Goal: Information Seeking & Learning: Learn about a topic

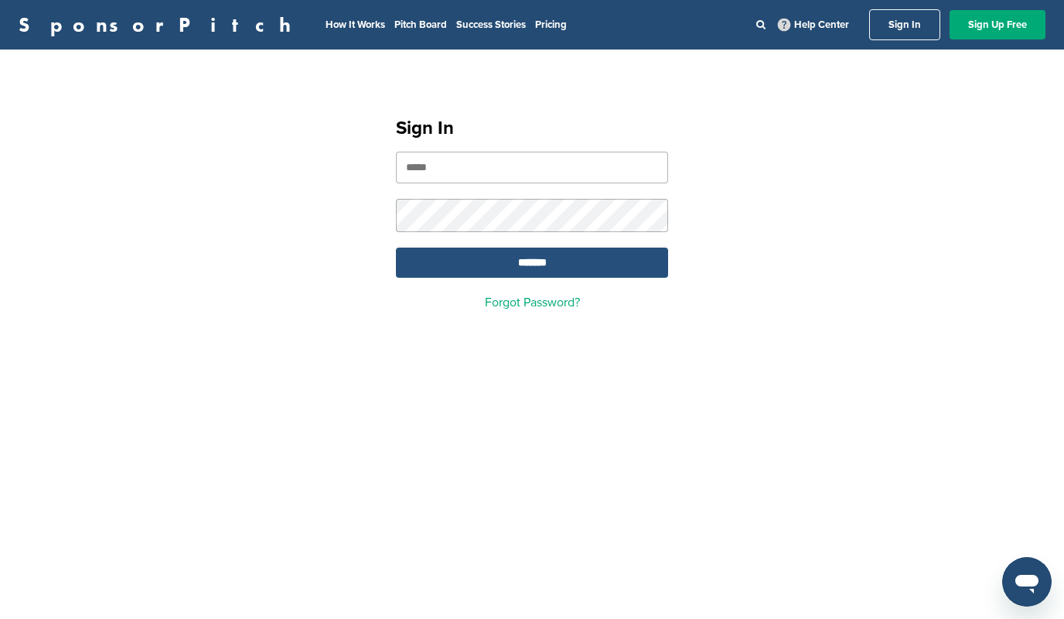
type input "**********"
click at [542, 265] on input "*******" at bounding box center [532, 262] width 272 height 30
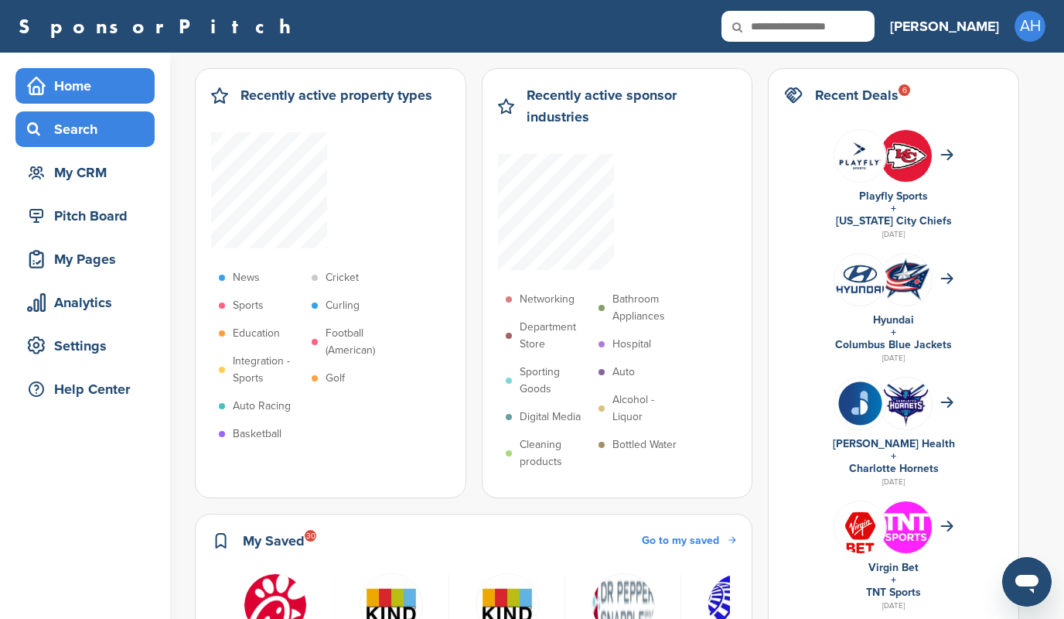
click at [60, 127] on div "Search" at bounding box center [88, 129] width 131 height 28
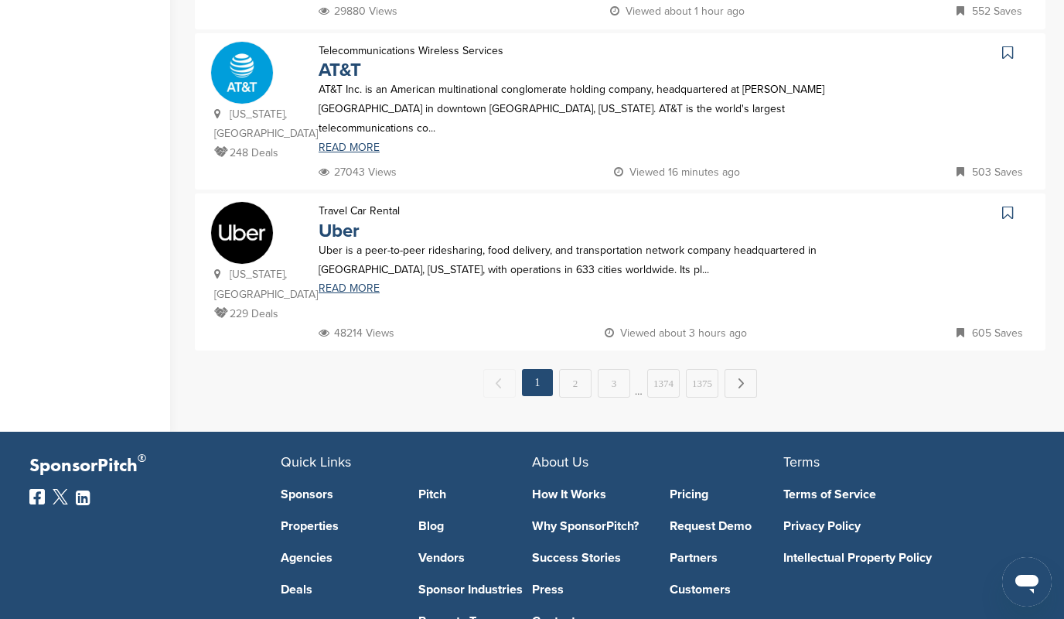
scroll to position [1658, 0]
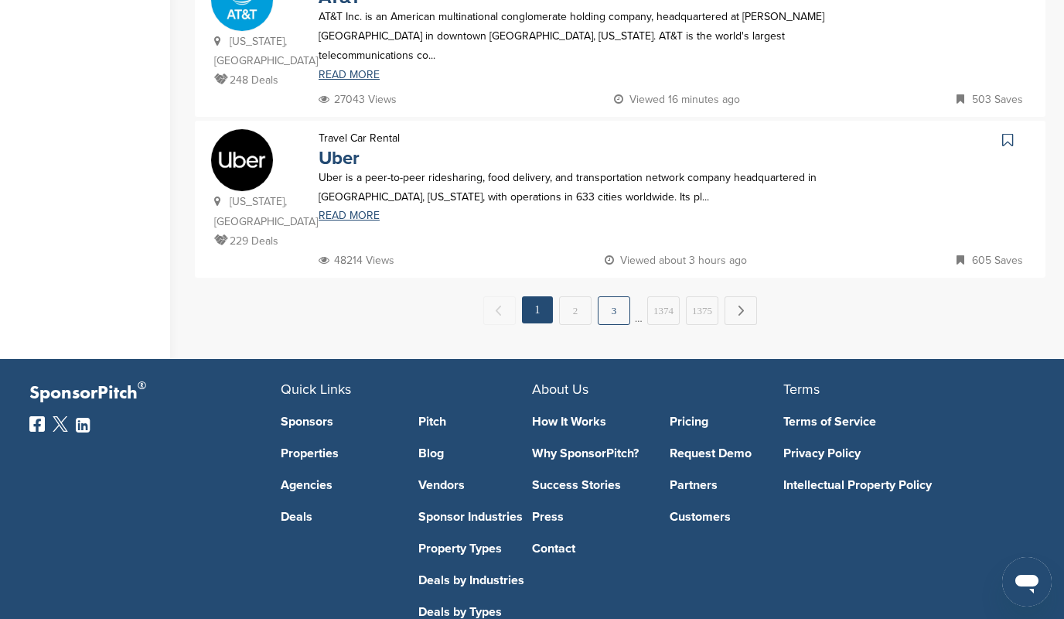
click at [612, 296] on link "3" at bounding box center [614, 310] width 32 height 29
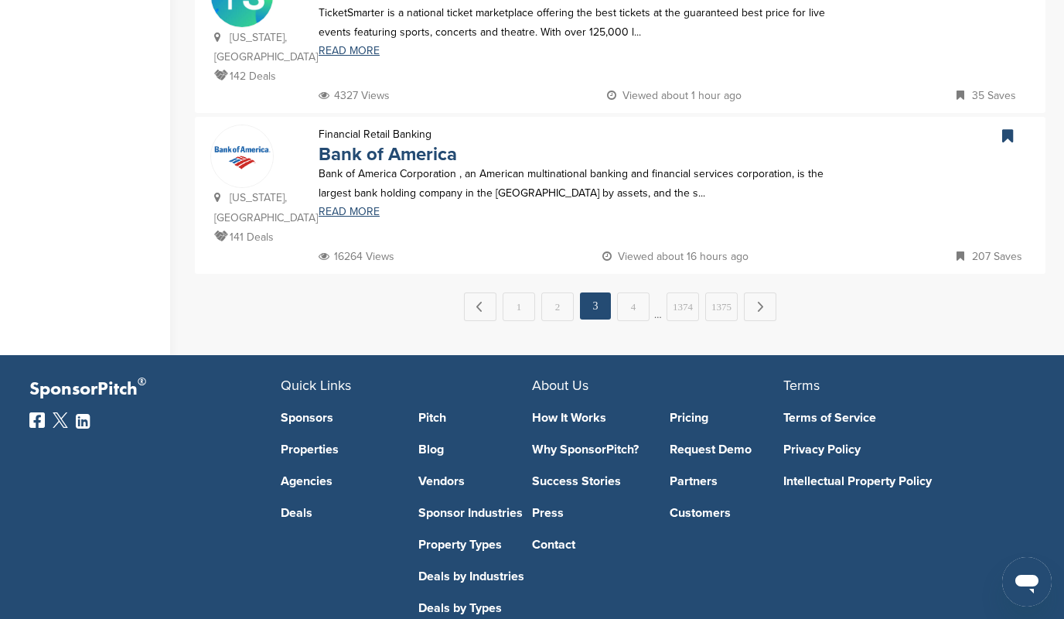
scroll to position [1677, 0]
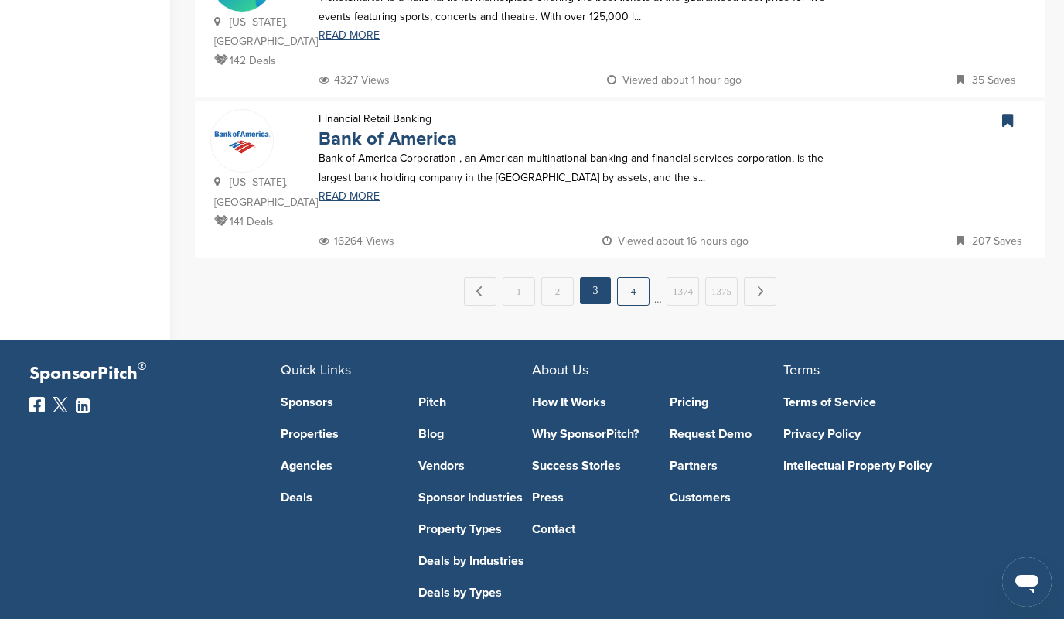
click at [636, 277] on link "4" at bounding box center [633, 291] width 32 height 29
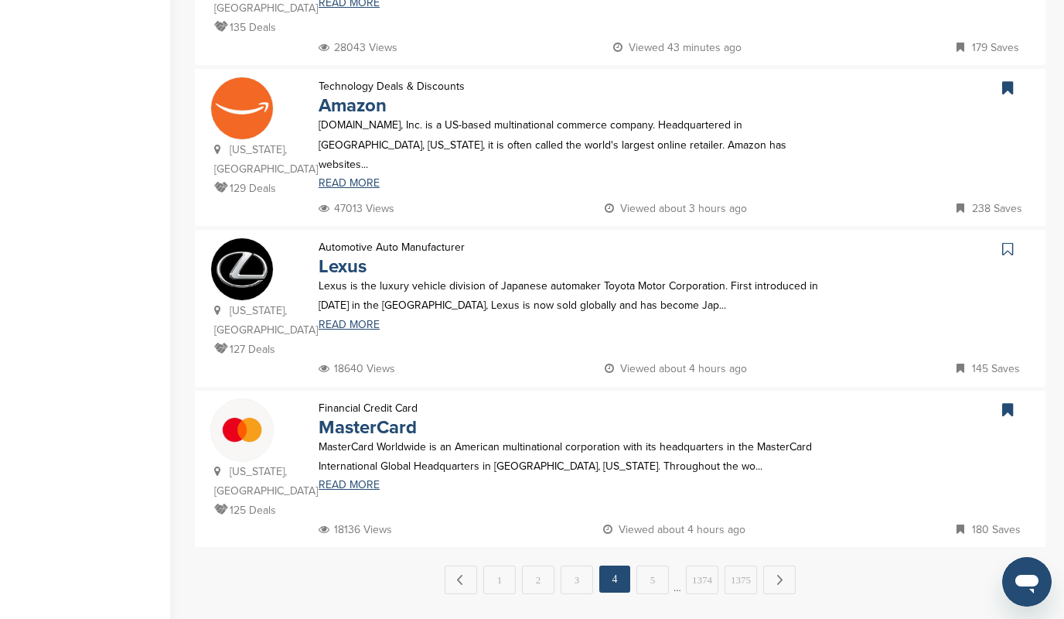
scroll to position [1696, 0]
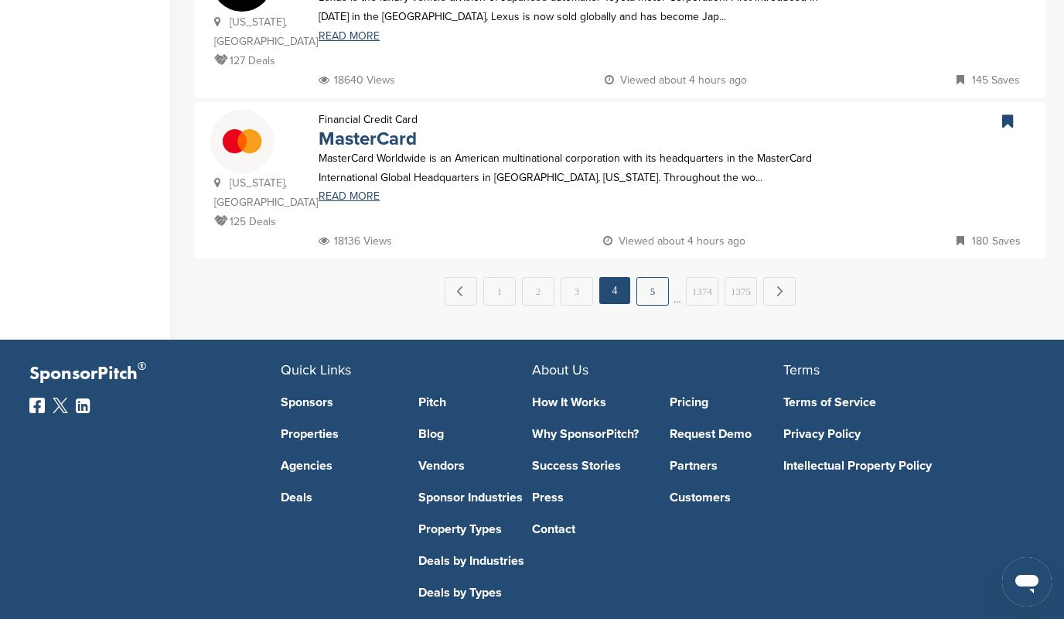
click at [644, 277] on link "5" at bounding box center [652, 291] width 32 height 29
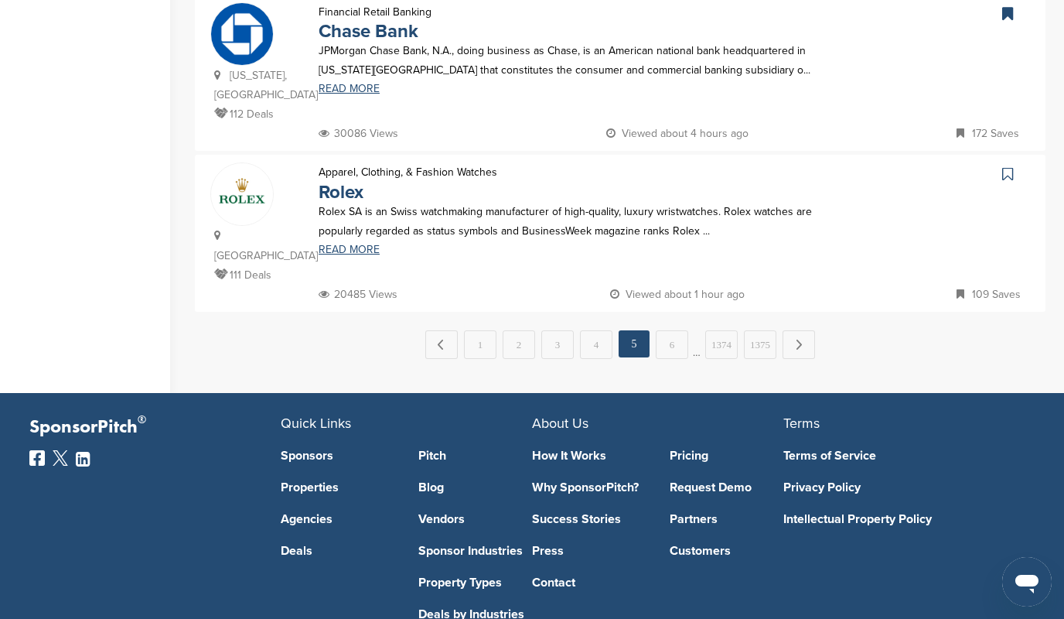
scroll to position [1619, 0]
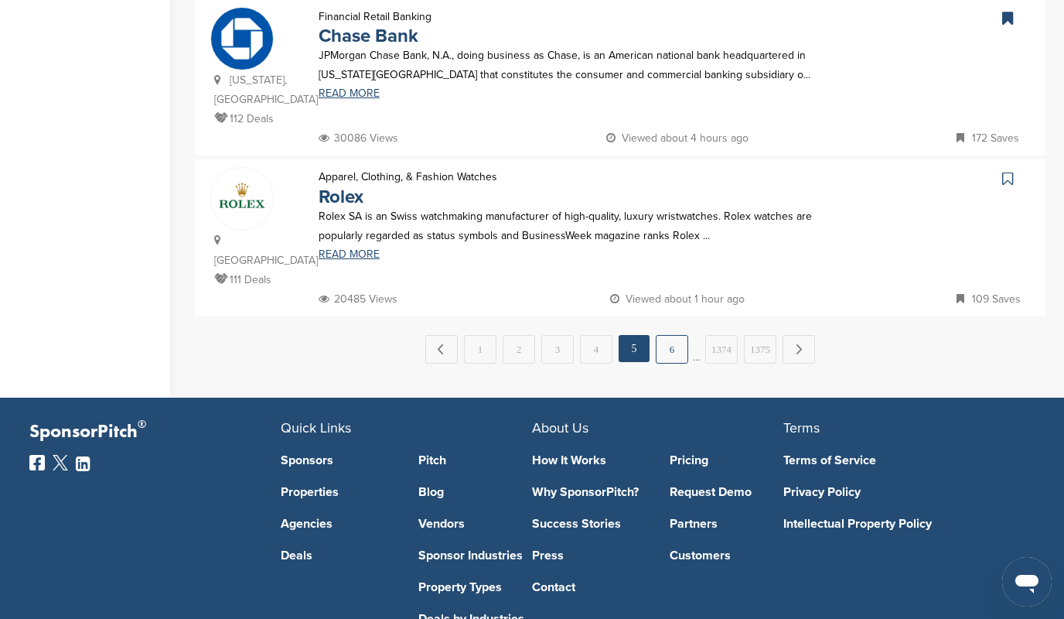
click at [672, 335] on link "6" at bounding box center [672, 349] width 32 height 29
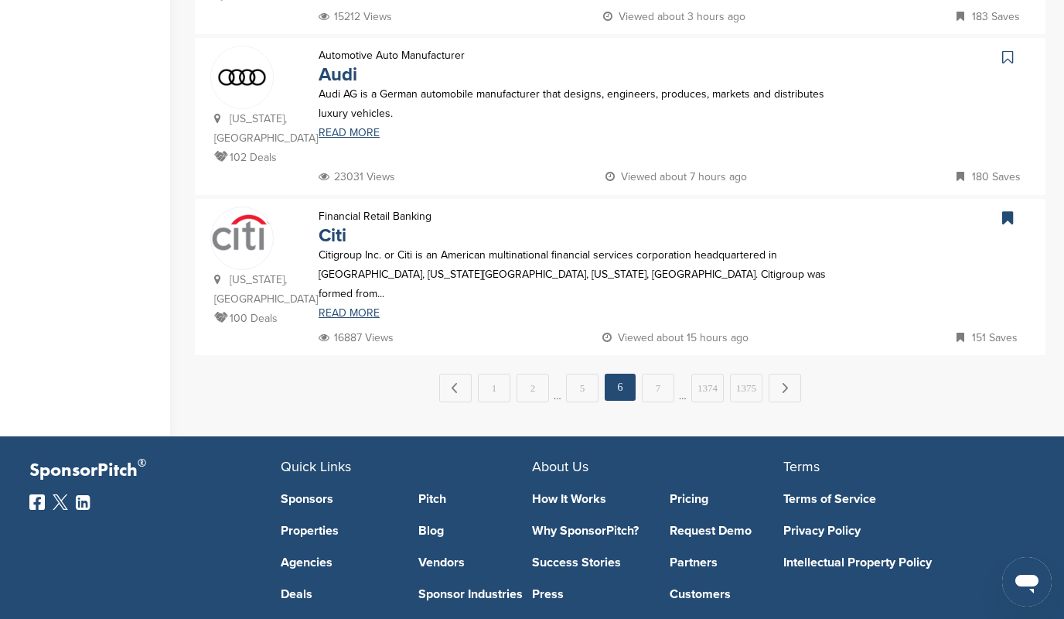
scroll to position [1658, 0]
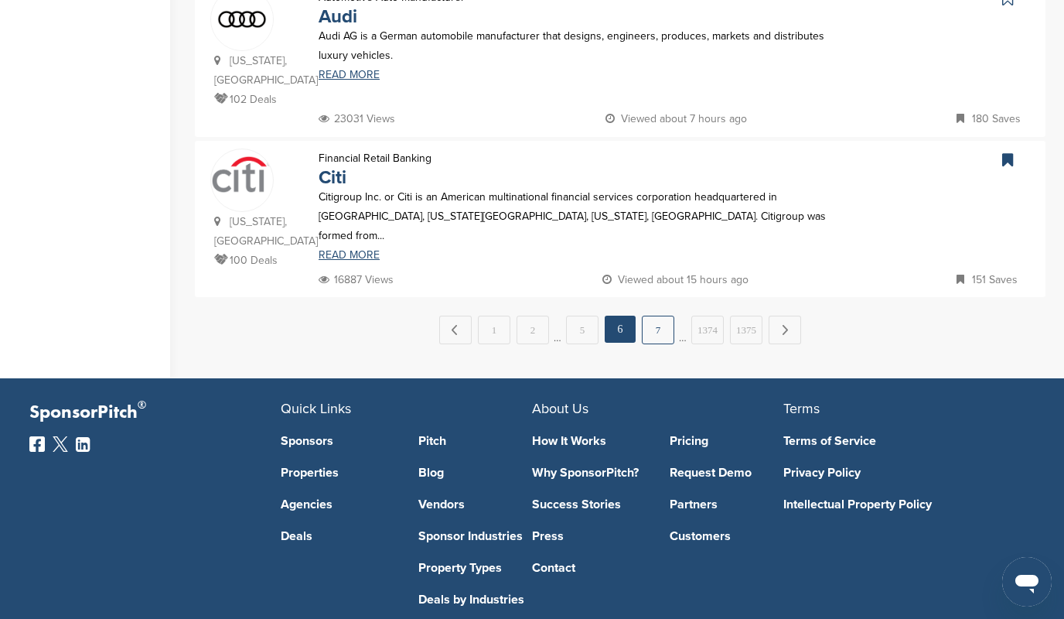
click at [663, 315] on link "7" at bounding box center [658, 329] width 32 height 29
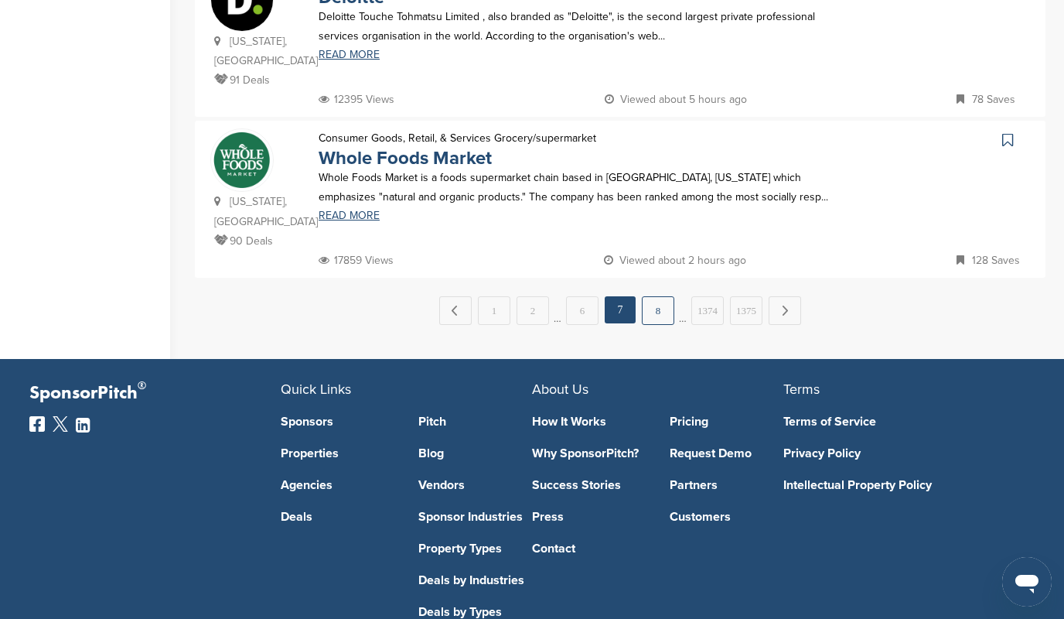
click at [663, 296] on link "8" at bounding box center [658, 310] width 32 height 29
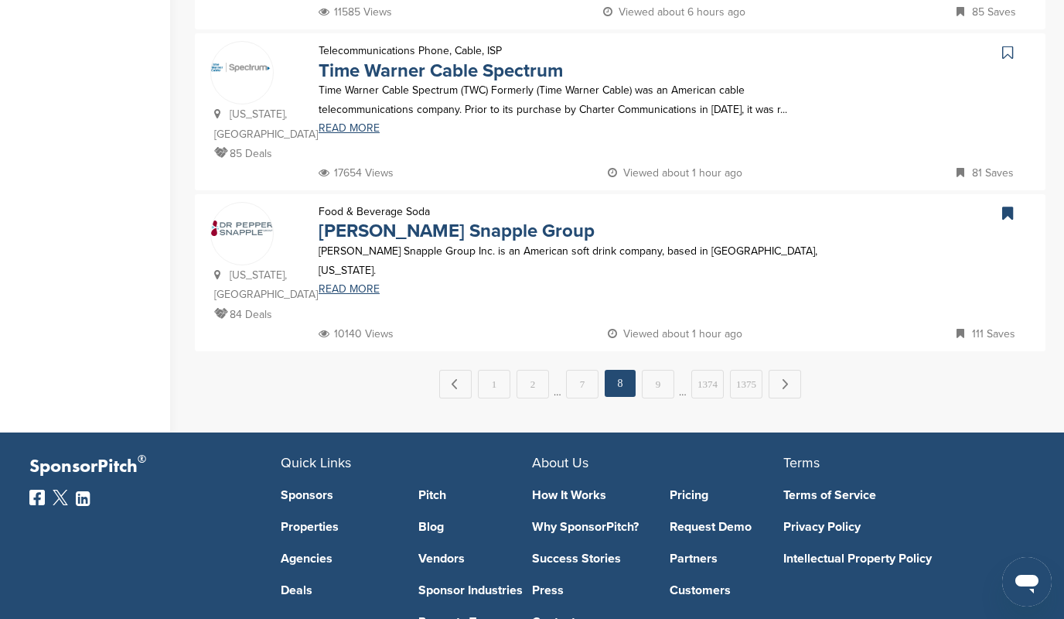
scroll to position [1569, 0]
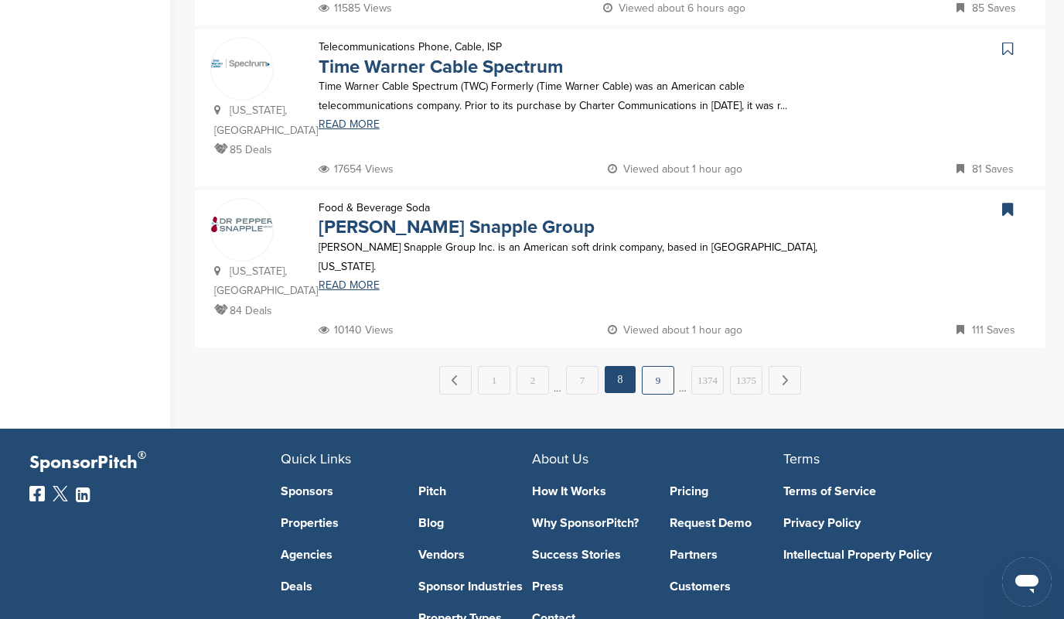
click at [658, 366] on link "9" at bounding box center [658, 380] width 32 height 29
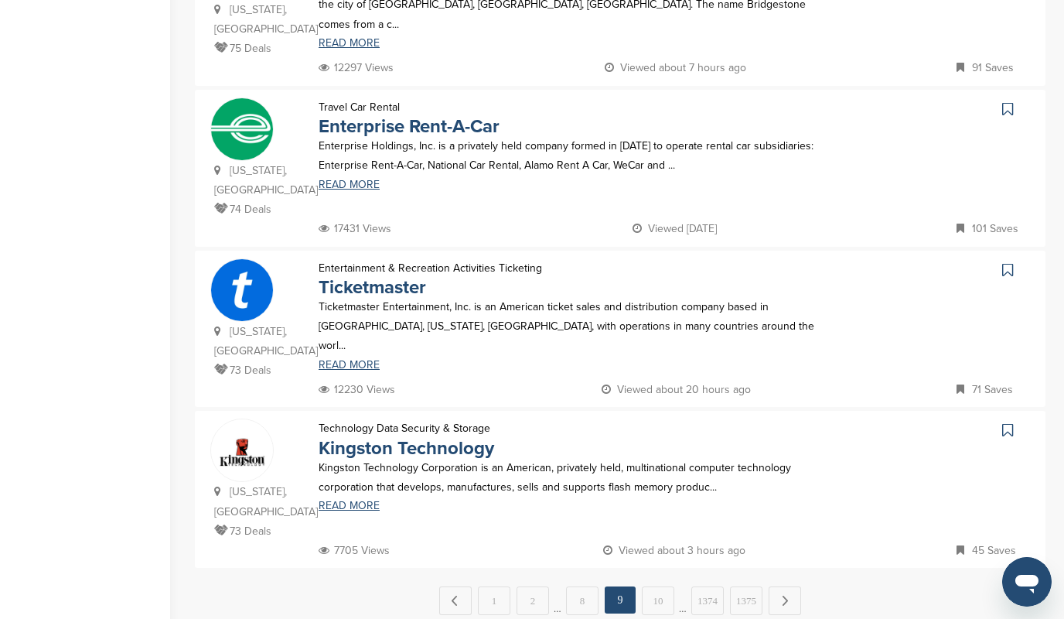
scroll to position [1370, 0]
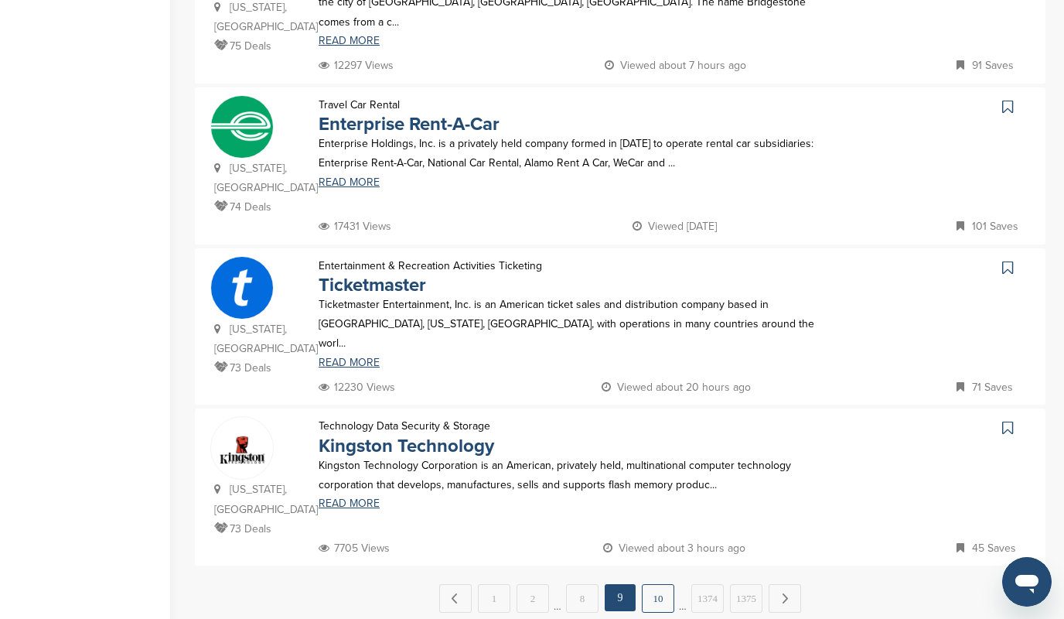
click at [666, 584] on link "10" at bounding box center [658, 598] width 32 height 29
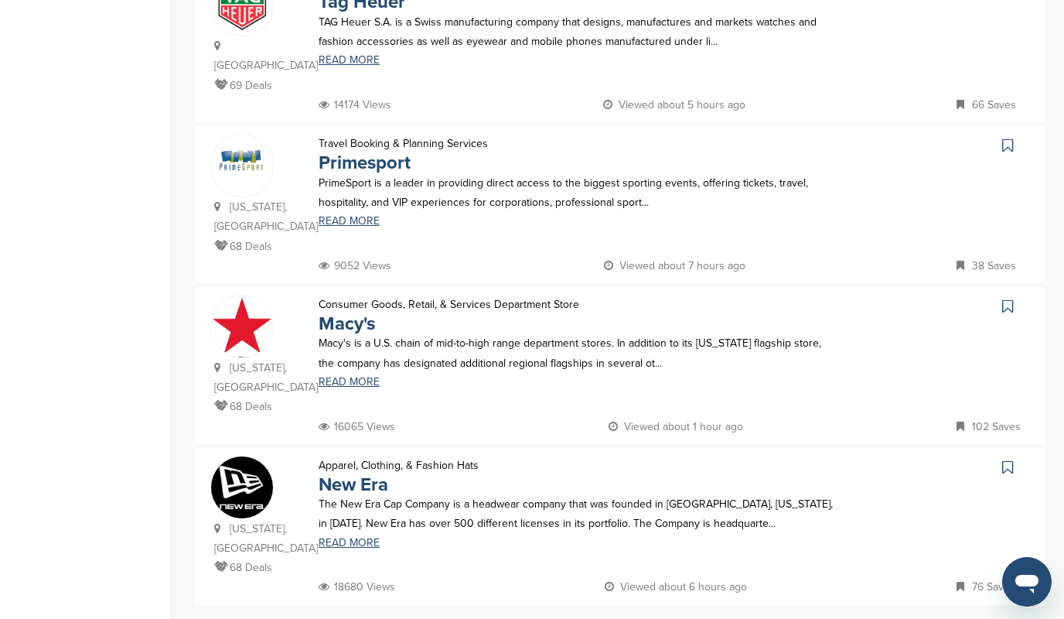
scroll to position [1327, 0]
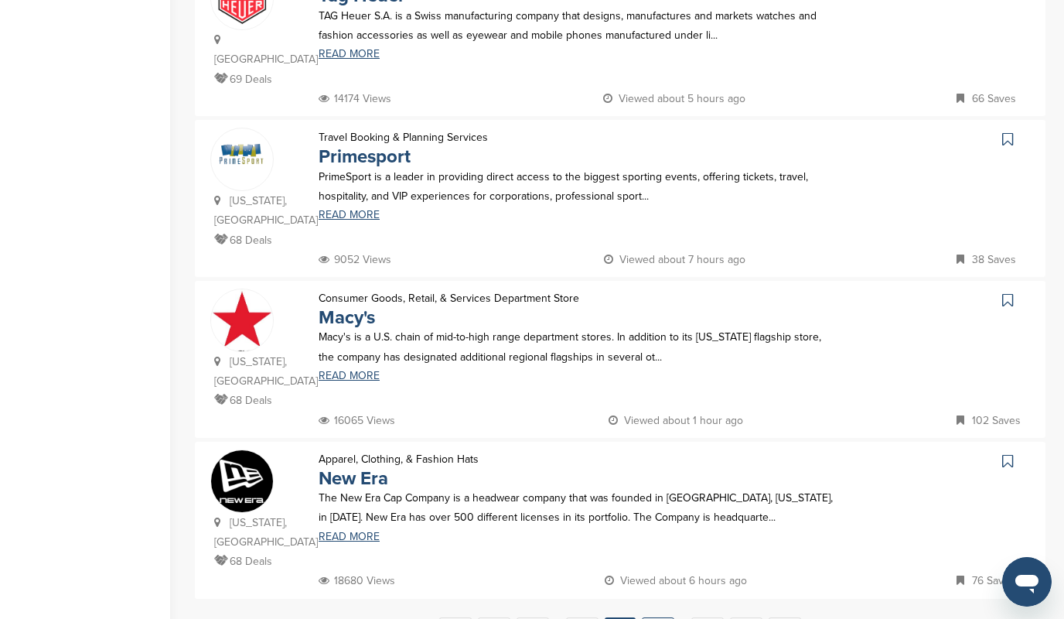
click at [661, 617] on link "11" at bounding box center [658, 631] width 32 height 29
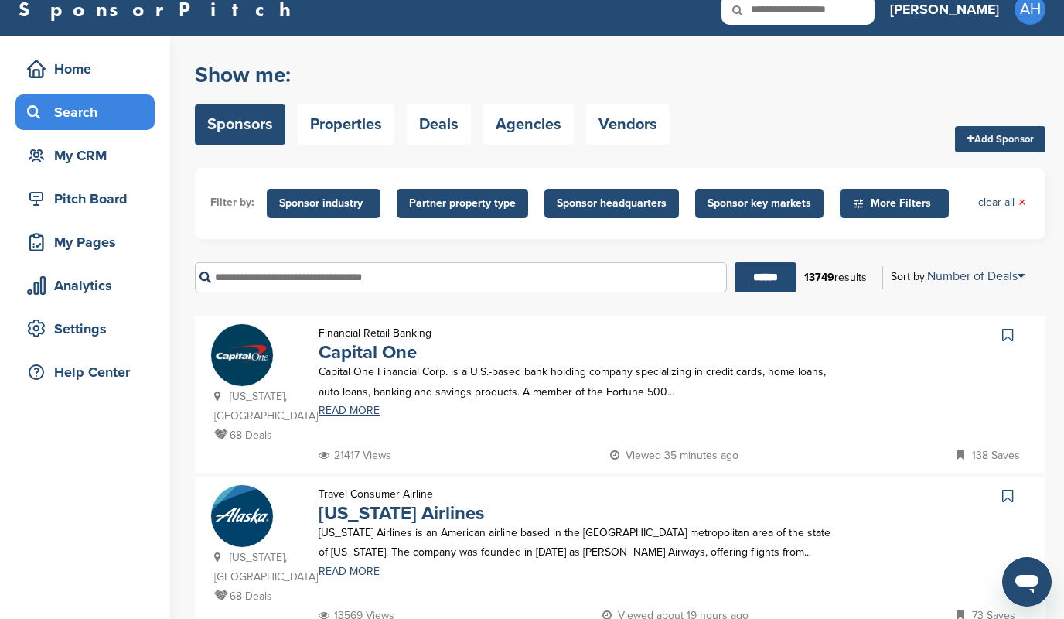
scroll to position [22, 0]
